Goal: Information Seeking & Learning: Learn about a topic

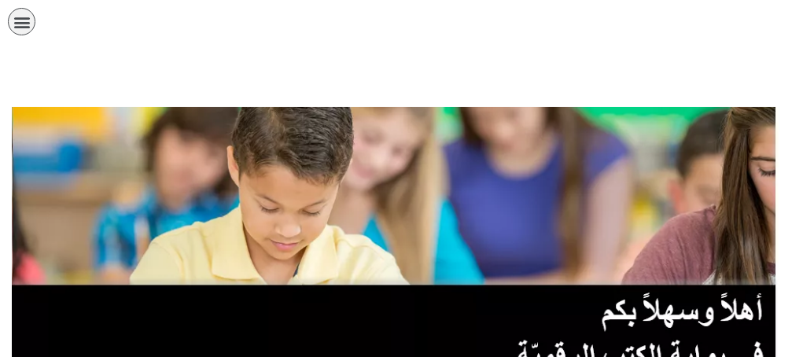
scroll to position [315, 0]
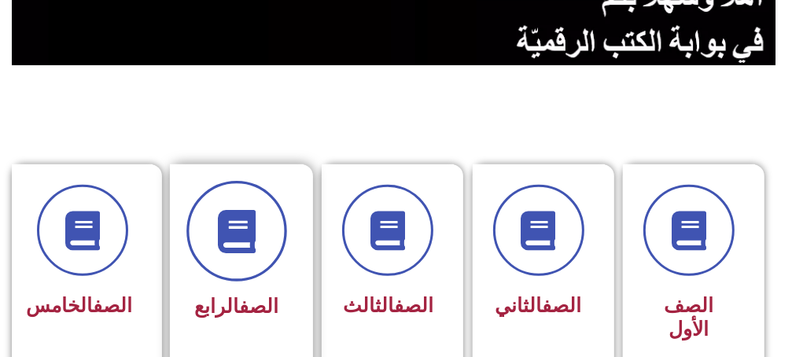
click at [220, 238] on icon at bounding box center [236, 230] width 43 height 43
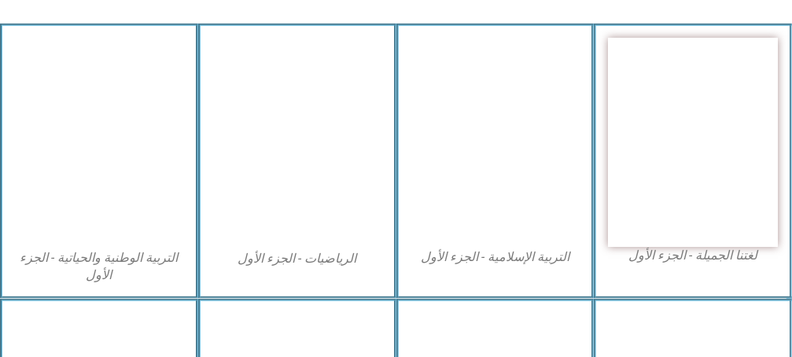
scroll to position [551, 0]
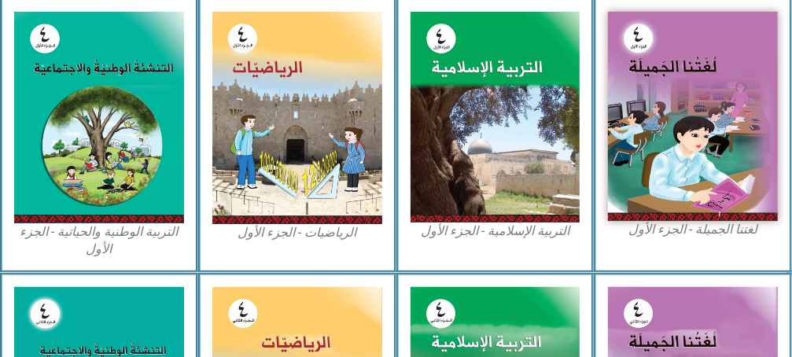
click at [526, 223] on figcaption "التربية الإسلامية - الجزء الأول" at bounding box center [496, 231] width 170 height 17
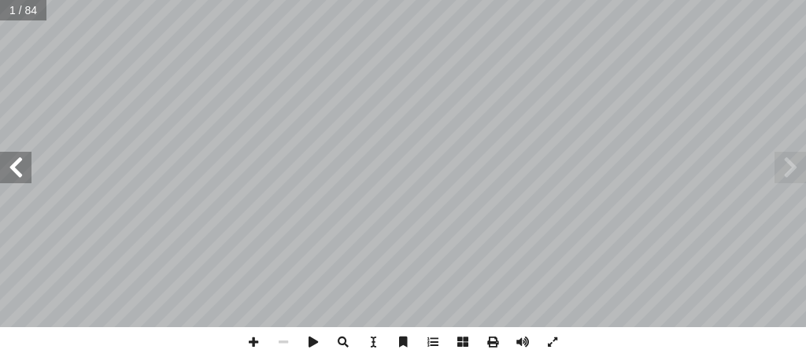
click at [13, 154] on span at bounding box center [15, 167] width 31 height 31
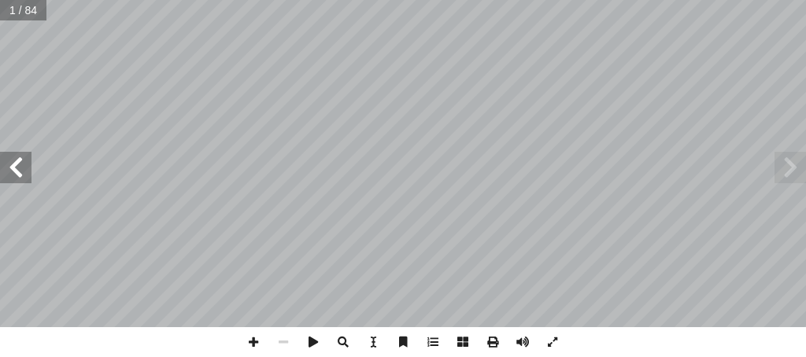
click at [13, 154] on span at bounding box center [15, 167] width 31 height 31
click at [248, 340] on span at bounding box center [253, 342] width 30 height 30
